Goal: Use online tool/utility

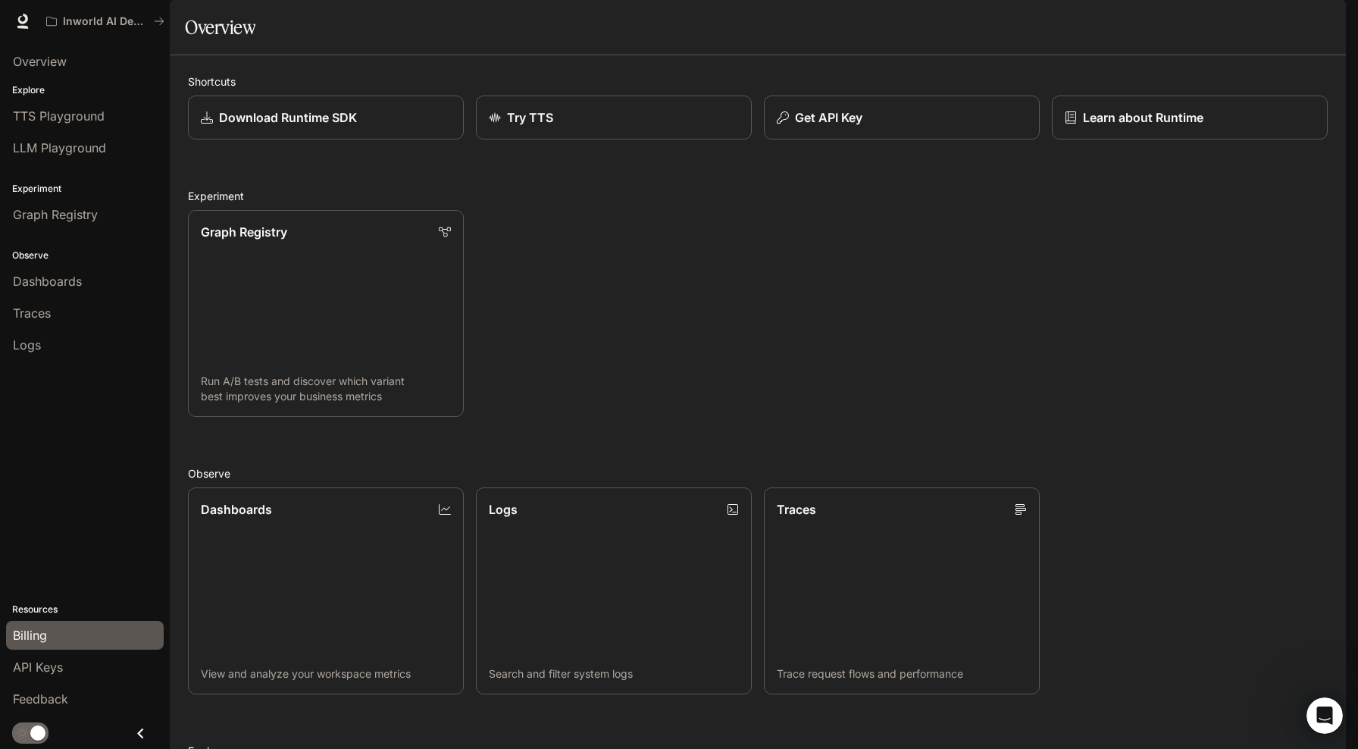
click at [37, 634] on span "Billing" at bounding box center [30, 635] width 34 height 18
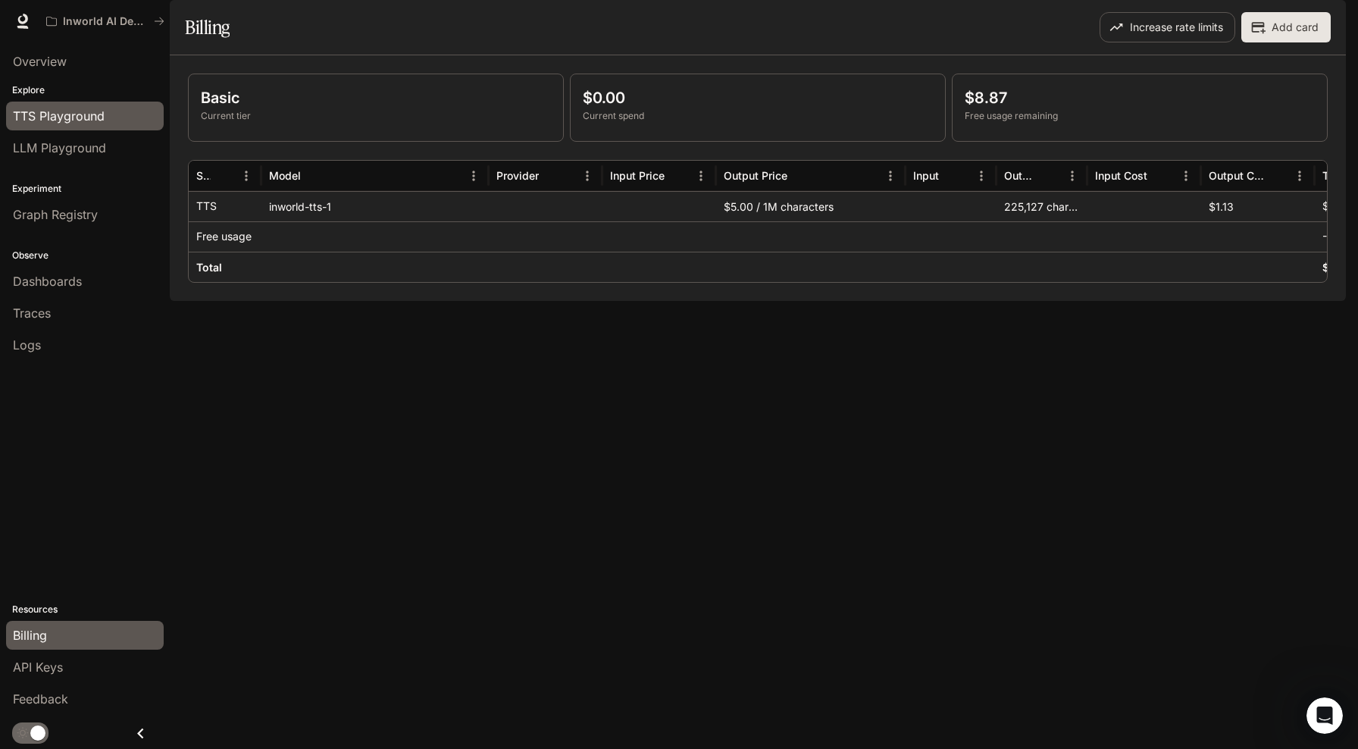
click at [59, 117] on span "TTS Playground" at bounding box center [59, 116] width 92 height 18
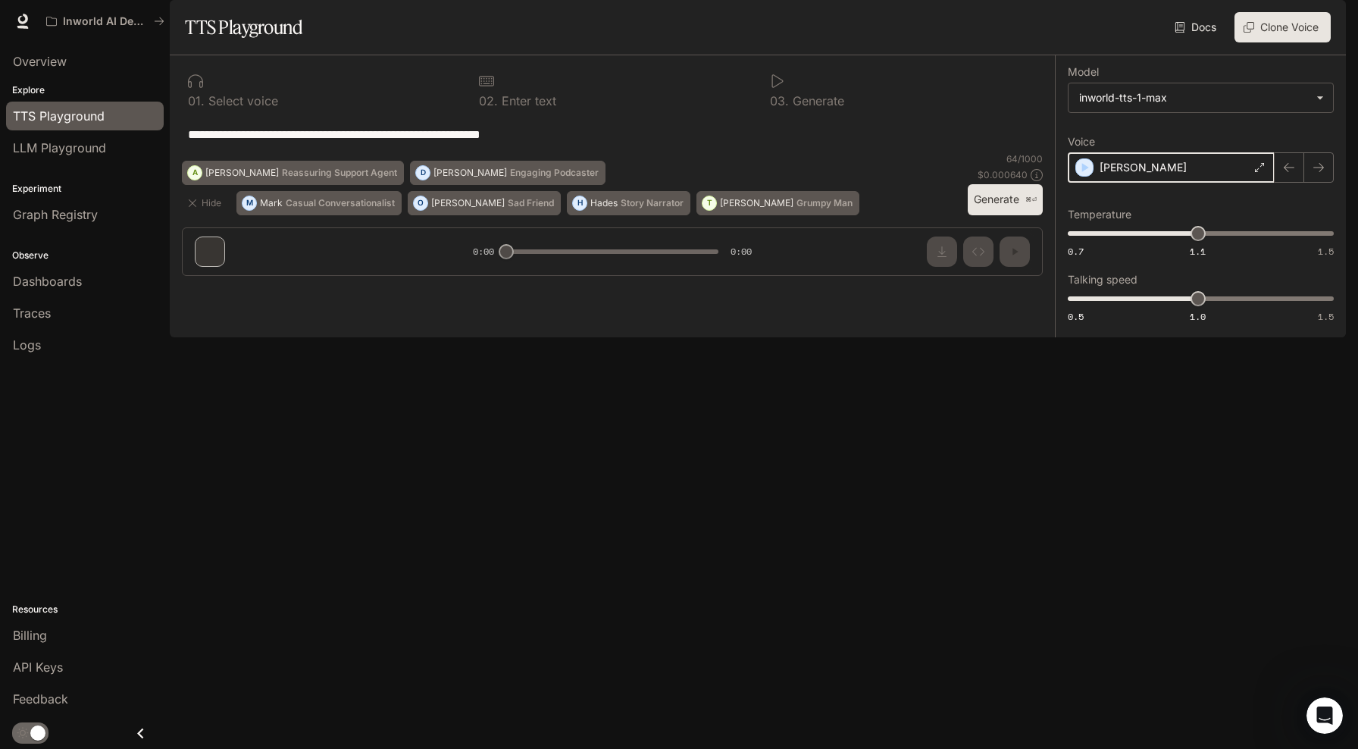
click at [1084, 172] on icon "button" at bounding box center [1085, 167] width 7 height 9
click at [1259, 172] on icon at bounding box center [1260, 167] width 9 height 9
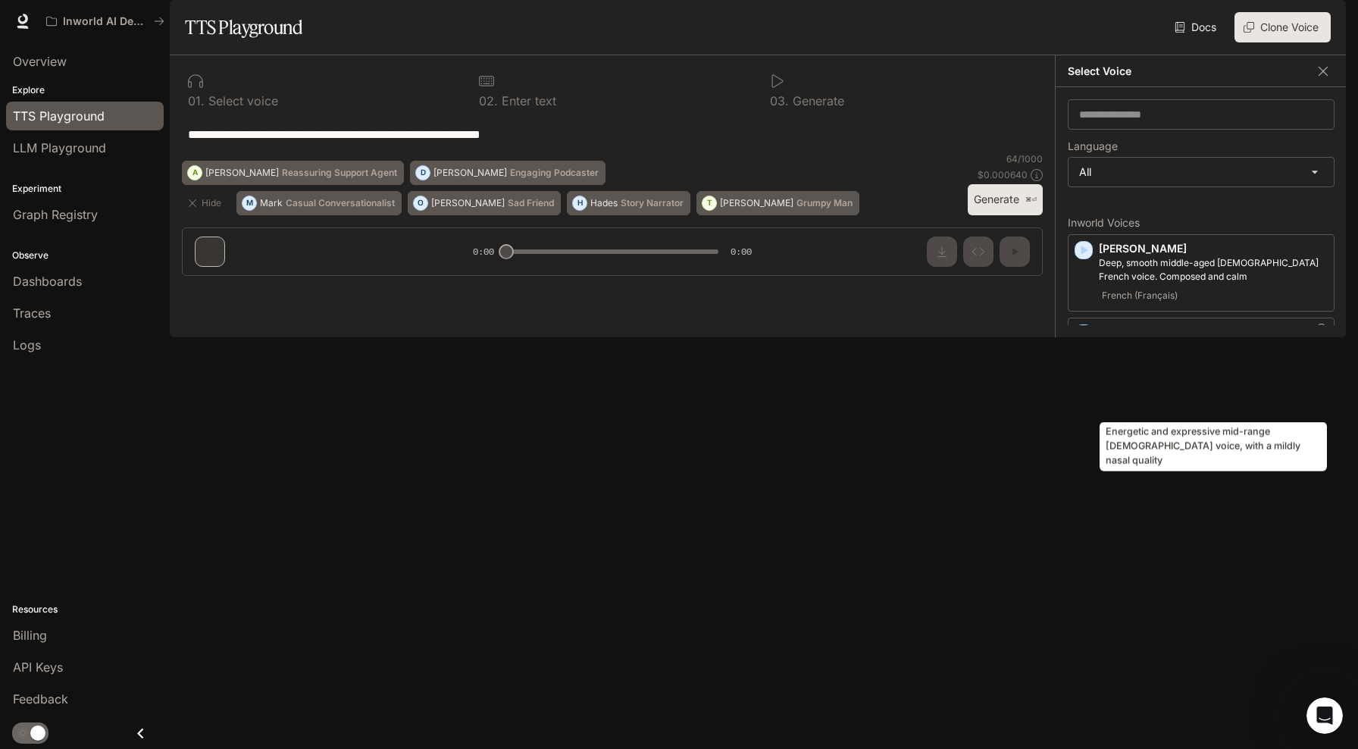
click at [1132, 367] on p "Energetic and expressive mid-range [DEMOGRAPHIC_DATA] voice, with a mildly nasa…" at bounding box center [1213, 353] width 229 height 27
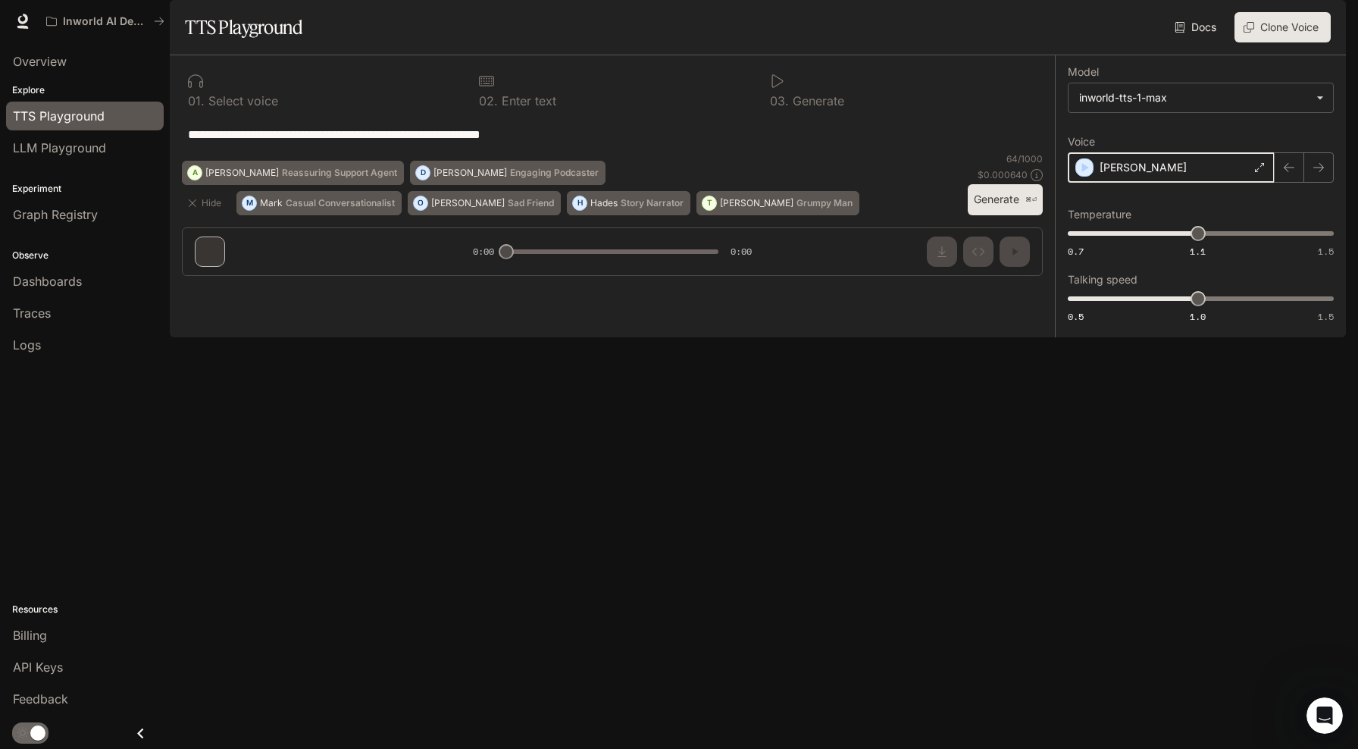
click at [1090, 175] on icon "button" at bounding box center [1084, 167] width 15 height 15
click at [1260, 172] on icon at bounding box center [1260, 167] width 9 height 9
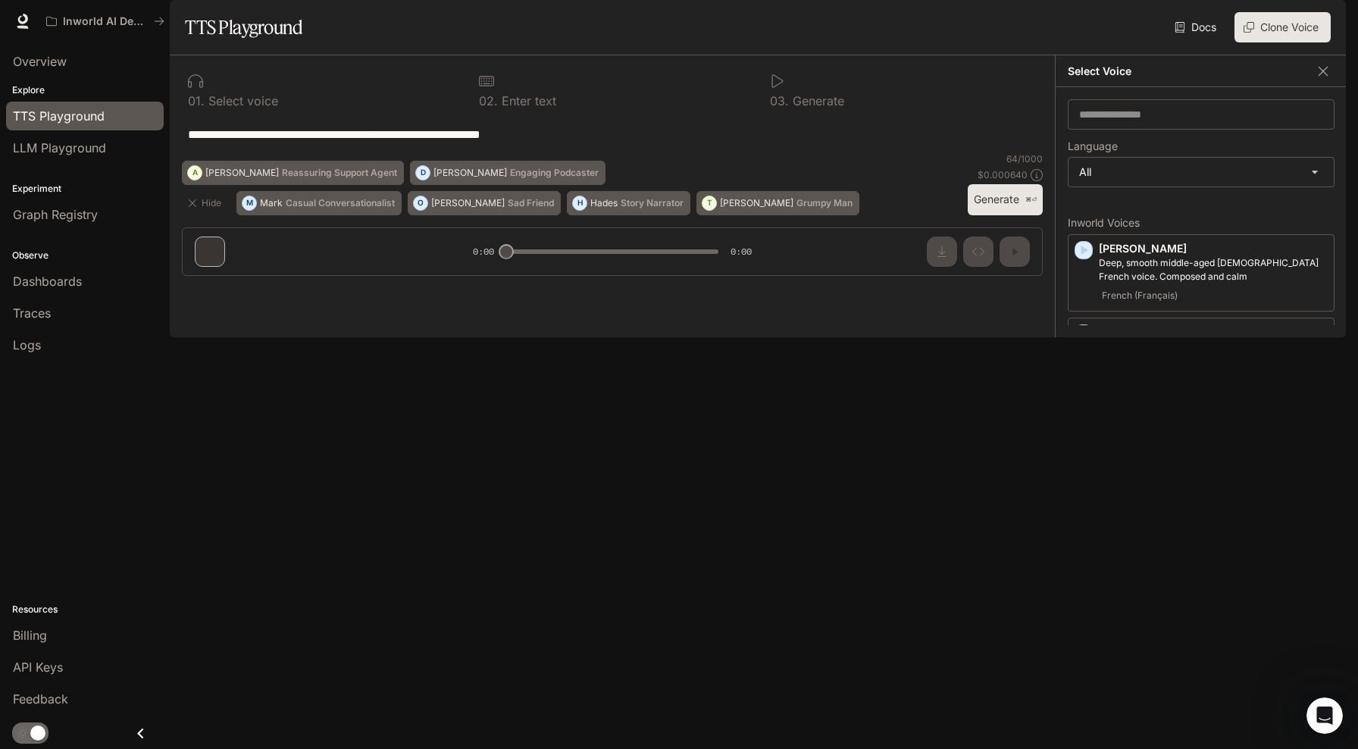
click at [1085, 421] on icon "button" at bounding box center [1085, 416] width 7 height 9
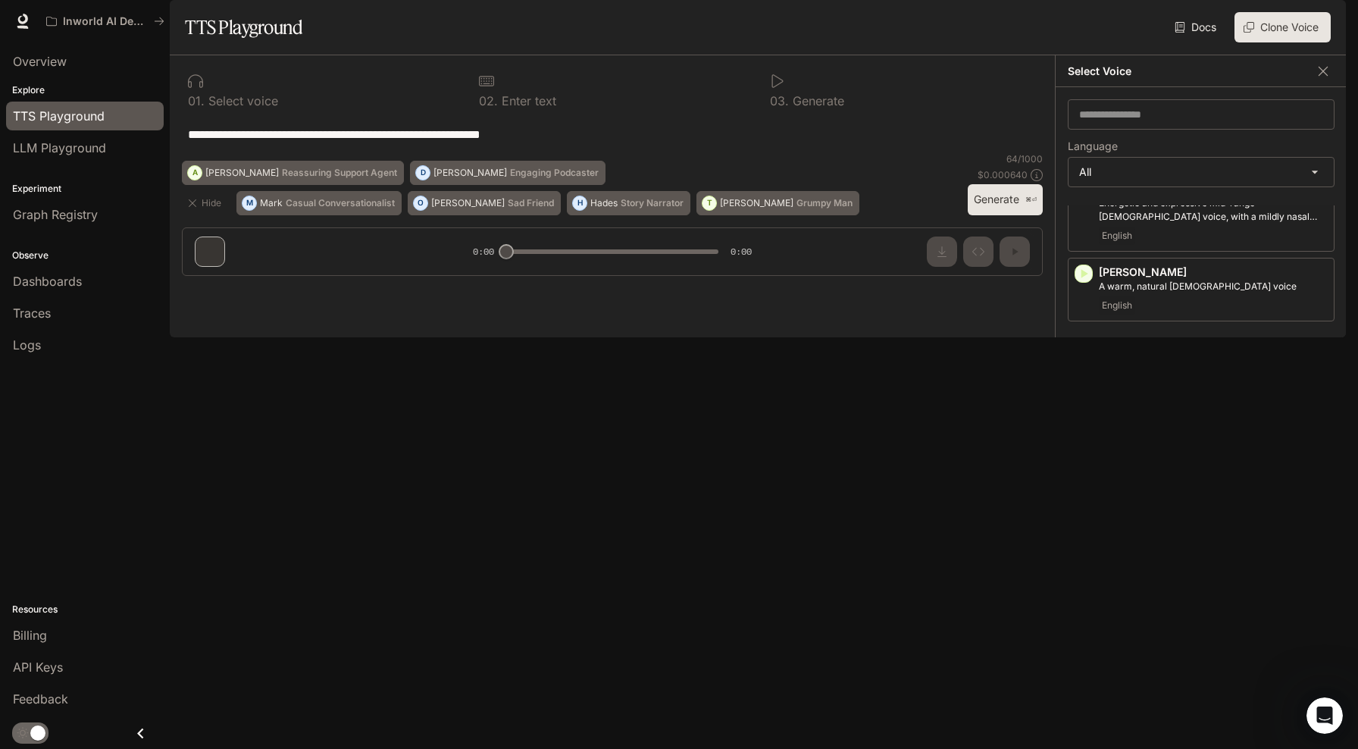
scroll to position [154, 0]
click at [1083, 337] on icon "button" at bounding box center [1085, 332] width 7 height 9
click at [1082, 421] on icon "button" at bounding box center [1085, 416] width 7 height 9
click at [1323, 75] on icon "button" at bounding box center [1323, 70] width 9 height 9
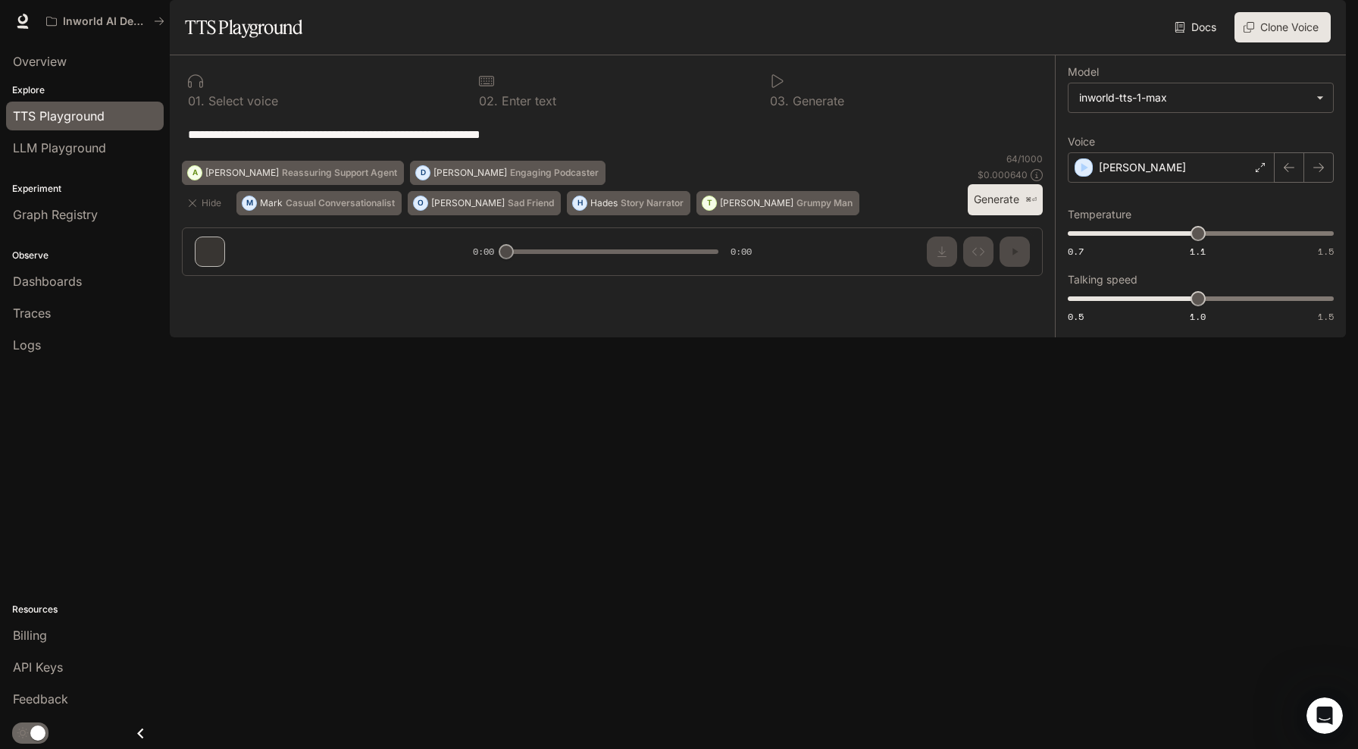
click at [779, 152] on div "**********" at bounding box center [612, 134] width 861 height 36
